Goal: Transaction & Acquisition: Purchase product/service

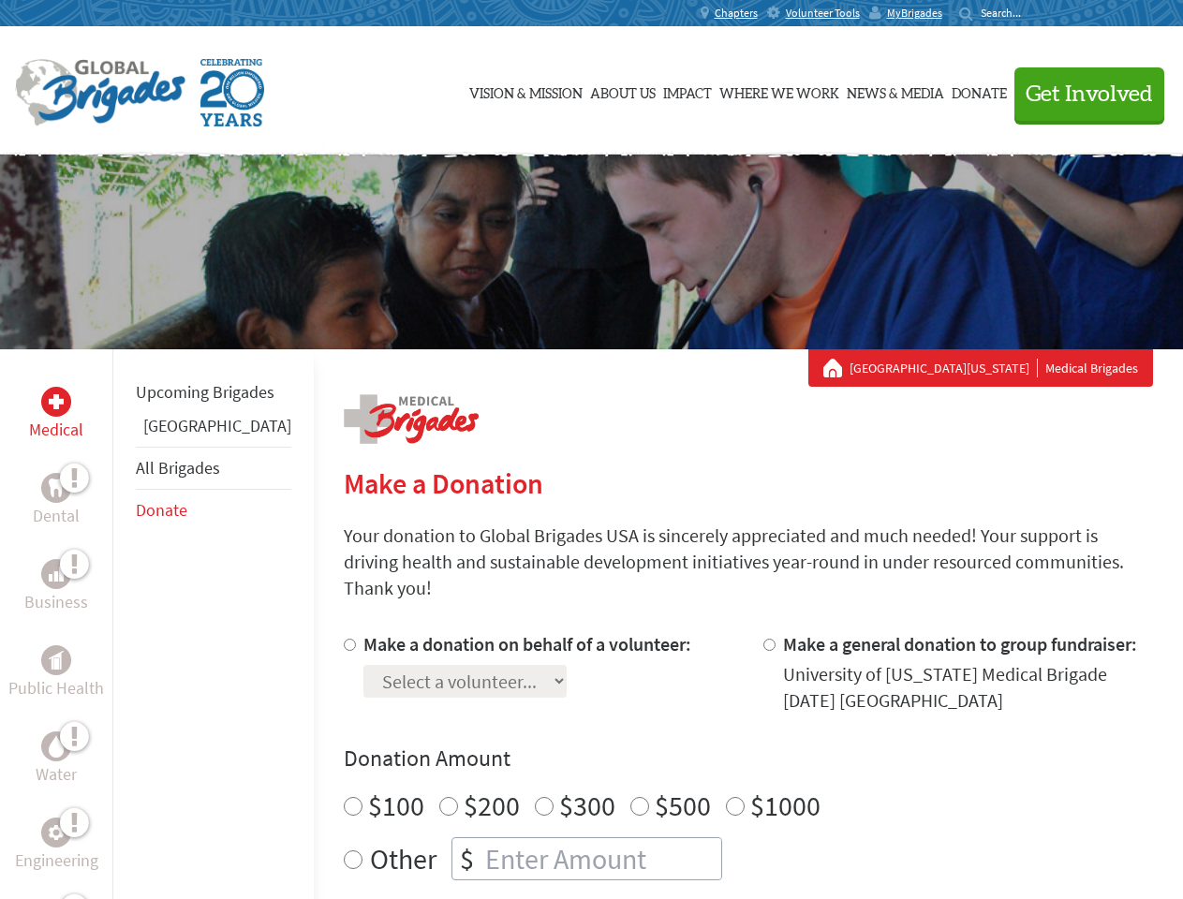
click at [1034, 13] on div "Search for:" at bounding box center [996, 13] width 75 height 15
click at [1080, 94] on span "Get Involved" at bounding box center [1088, 94] width 127 height 22
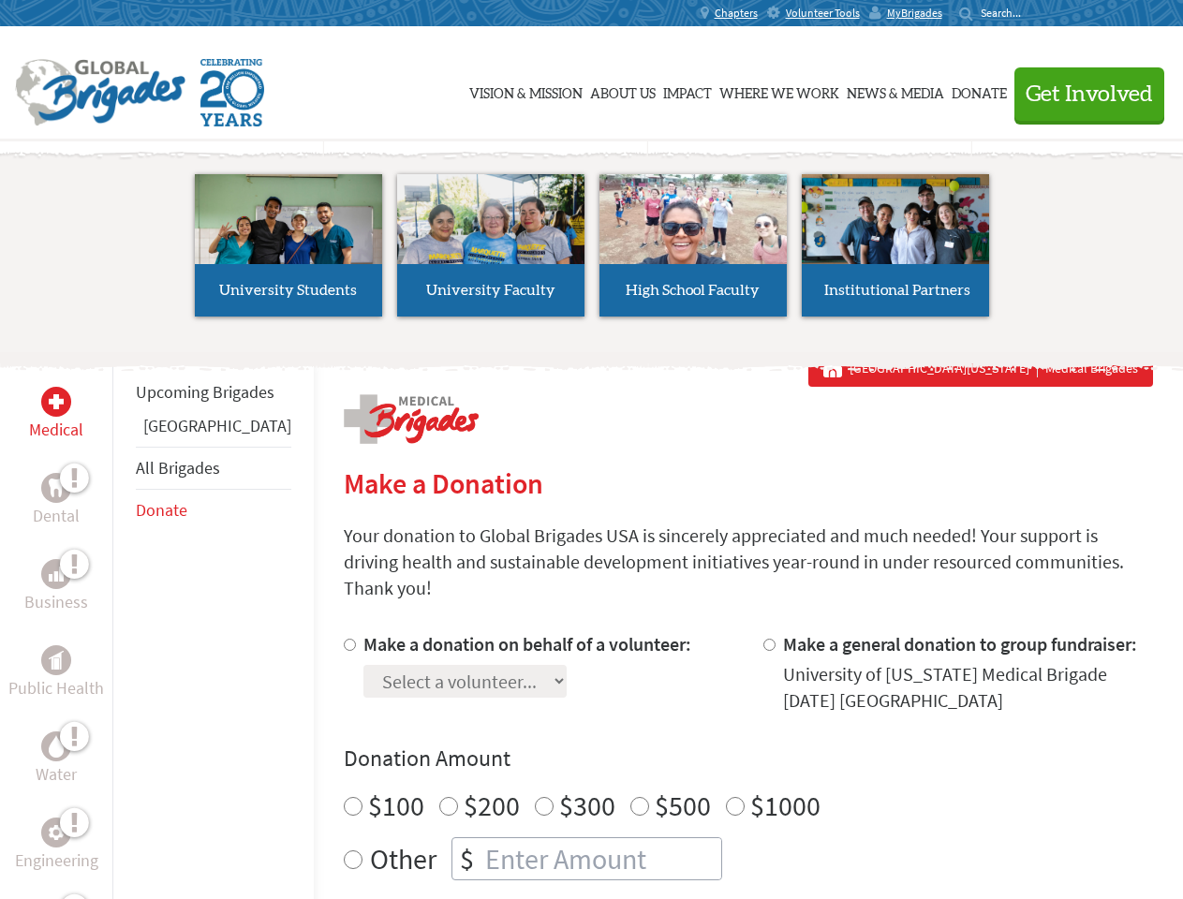
click at [592, 252] on li "High School Faculty" at bounding box center [693, 245] width 202 height 172
click at [124, 624] on div "Upcoming Brigades Panama All Brigades Donate" at bounding box center [212, 798] width 201 height 899
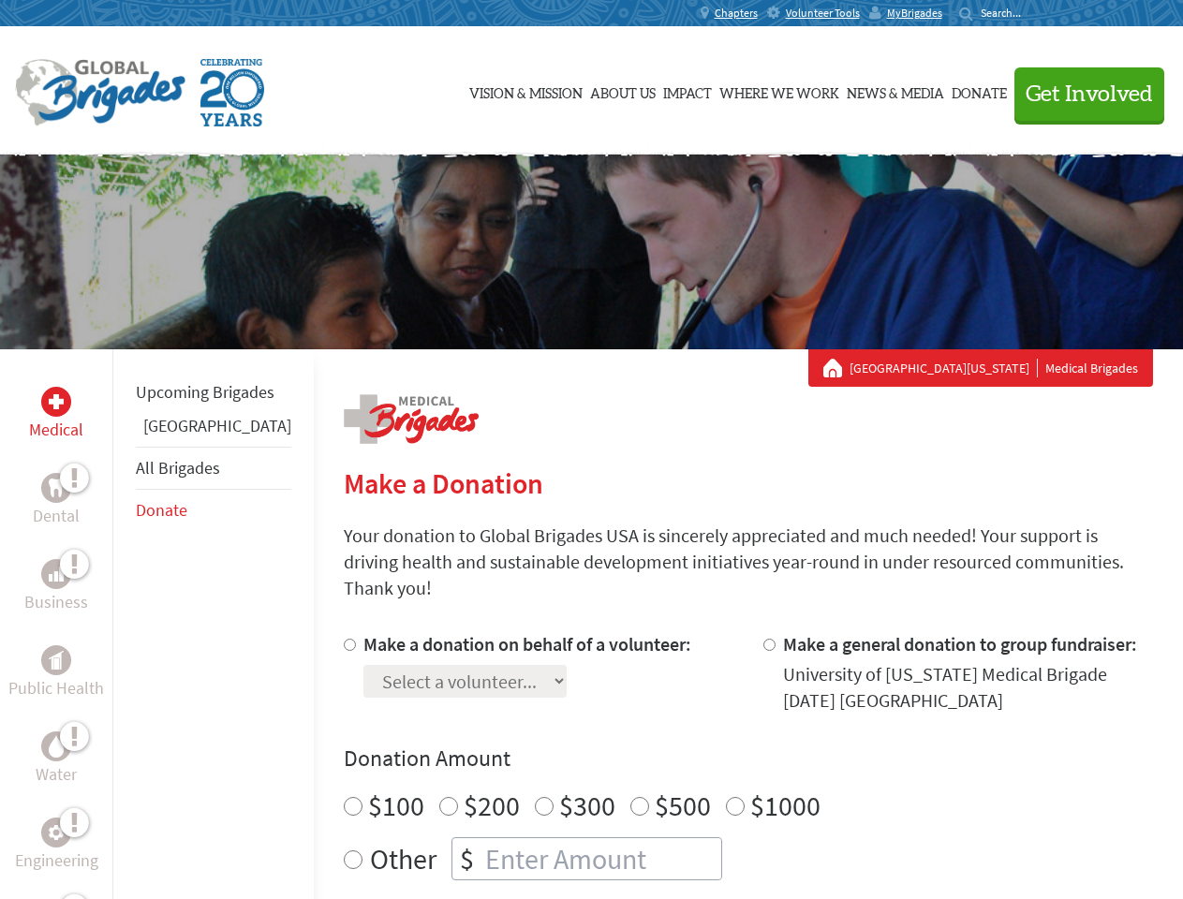
click at [715, 752] on div "Donation Amount $100 $200 $300 $500 $1000 Other $" at bounding box center [748, 811] width 809 height 137
click at [344, 639] on input "Make a donation on behalf of a volunteer:" at bounding box center [350, 645] width 12 height 12
radio input "true"
click at [763, 639] on input "Make a general donation to group fundraiser:" at bounding box center [769, 645] width 12 height 12
radio input "true"
